Goal: Task Accomplishment & Management: Manage account settings

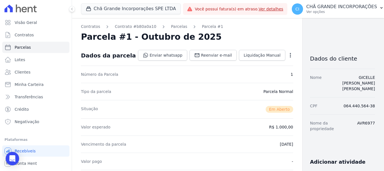
scroll to position [169, 0]
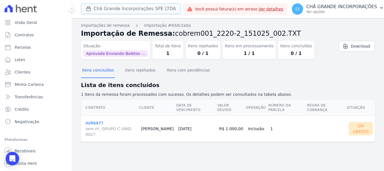
click at [102, 7] on button "Chã Grande Incorporações SPE LTDA" at bounding box center [131, 8] width 100 height 11
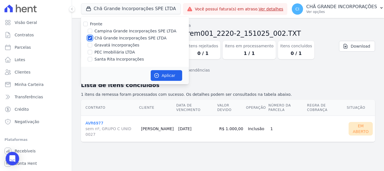
click at [89, 38] on input "Chã Grande Incorporações SPE LTDA" at bounding box center [90, 38] width 4 height 4
checkbox input "false"
click at [89, 31] on input "Campina Grande Incorporações SPE LTDA" at bounding box center [90, 31] width 4 height 4
checkbox input "true"
click at [176, 76] on button "Aplicar" at bounding box center [166, 75] width 31 height 11
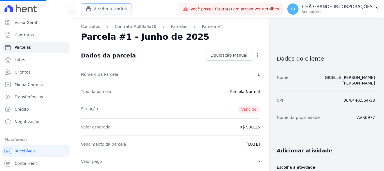
click at [96, 8] on button "2 selecionados" at bounding box center [106, 8] width 51 height 11
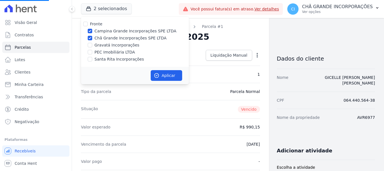
select select
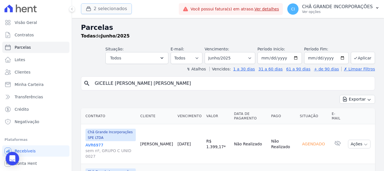
click at [94, 12] on button "2 selecionados" at bounding box center [106, 8] width 51 height 11
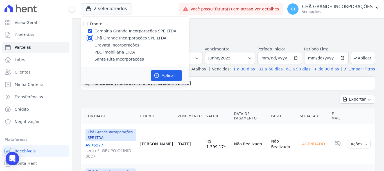
click at [90, 38] on input "Chã Grande Incorporações SPE LTDA" at bounding box center [90, 38] width 4 height 4
checkbox input "false"
click at [165, 76] on button "Aplicar" at bounding box center [166, 75] width 31 height 11
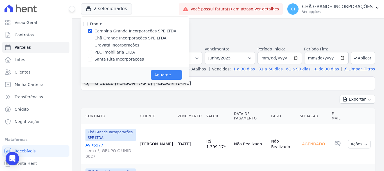
select select
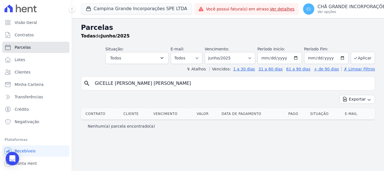
click at [27, 47] on span "Parcelas" at bounding box center [23, 47] width 16 height 6
select select
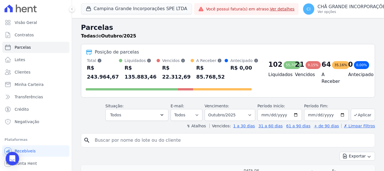
click at [98, 144] on input "search" at bounding box center [231, 139] width 281 height 11
paste input "[DEMOGRAPHIC_DATA][PERSON_NAME]"
type input "[DEMOGRAPHIC_DATA][PERSON_NAME]"
select select
